Goal: Task Accomplishment & Management: Manage account settings

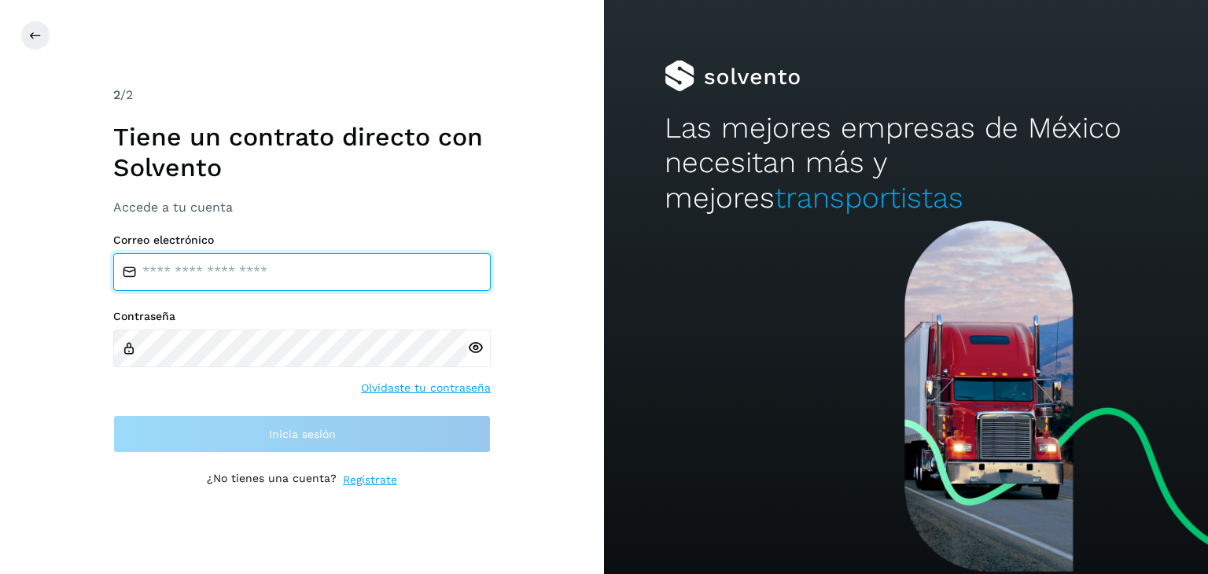
click at [217, 274] on input "email" at bounding box center [301, 272] width 377 height 38
type input "**********"
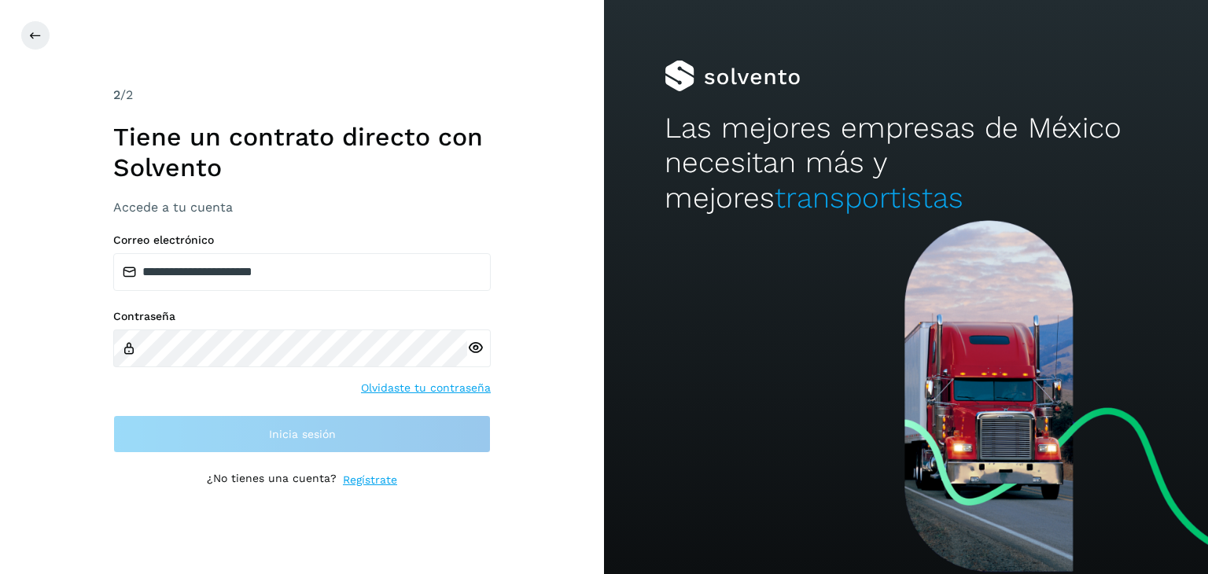
click at [219, 376] on div "Contraseña Olvidaste tu contraseña" at bounding box center [301, 353] width 377 height 86
